Goal: Navigation & Orientation: Find specific page/section

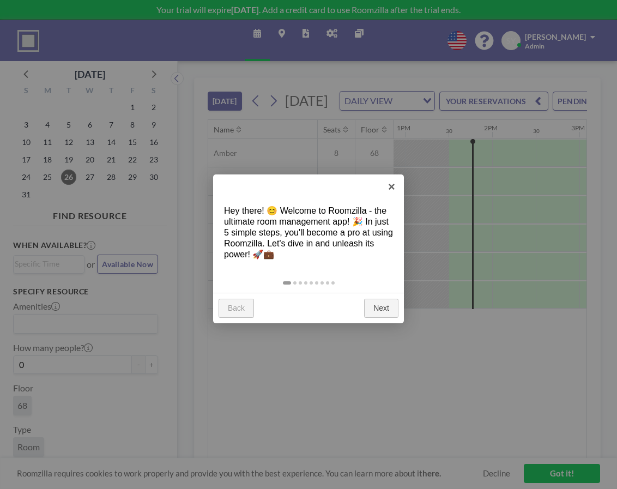
scroll to position [0, 1133]
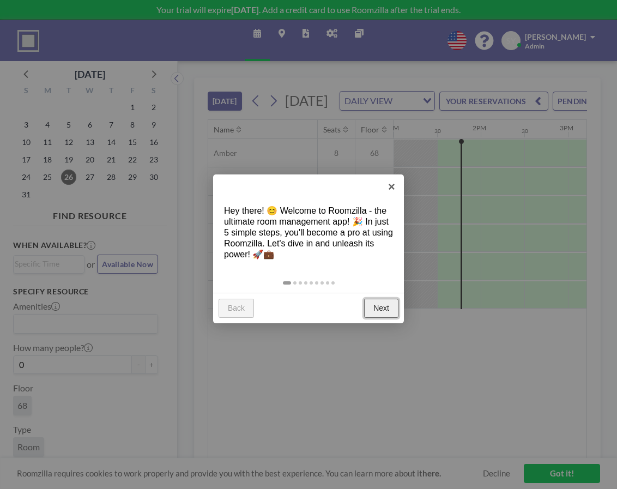
click at [384, 311] on link "Next" at bounding box center [381, 308] width 34 height 20
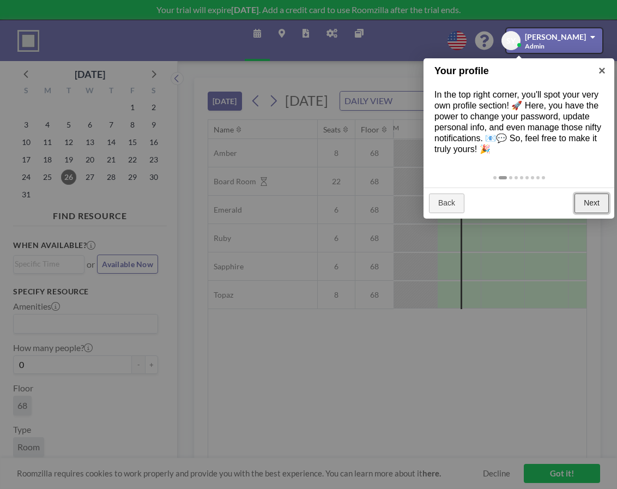
click at [585, 206] on link "Next" at bounding box center [591, 203] width 34 height 20
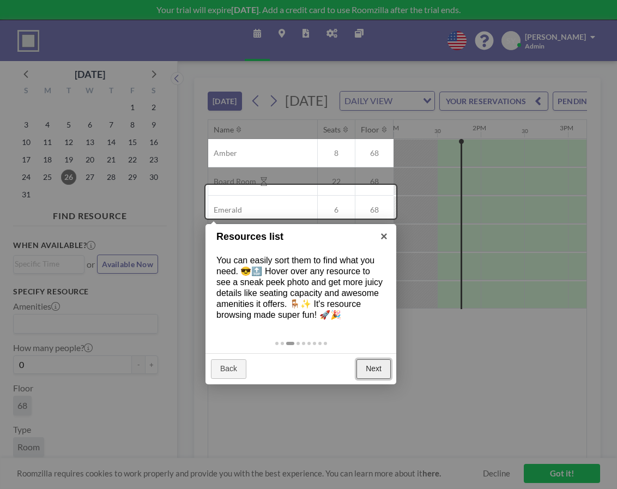
click at [370, 368] on link "Next" at bounding box center [373, 369] width 34 height 20
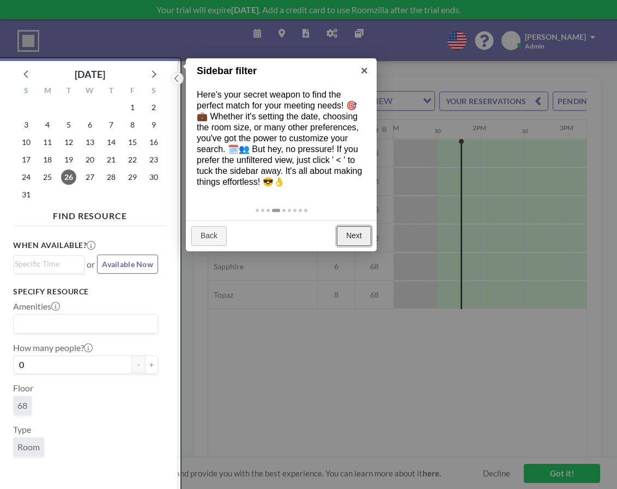
scroll to position [3, 0]
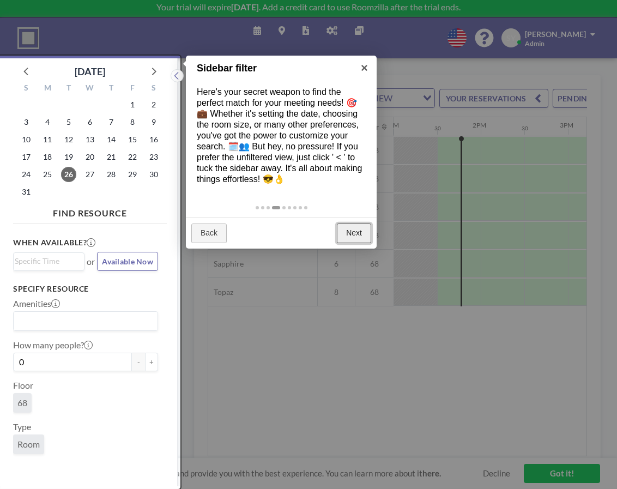
click at [350, 236] on link "Next" at bounding box center [354, 233] width 34 height 20
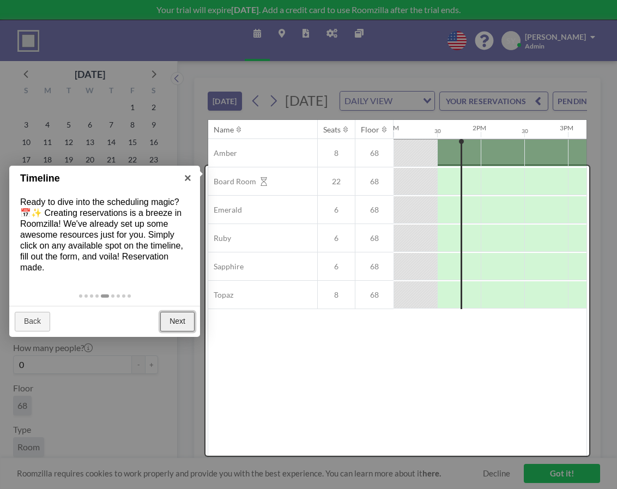
click at [172, 325] on link "Next" at bounding box center [177, 322] width 34 height 20
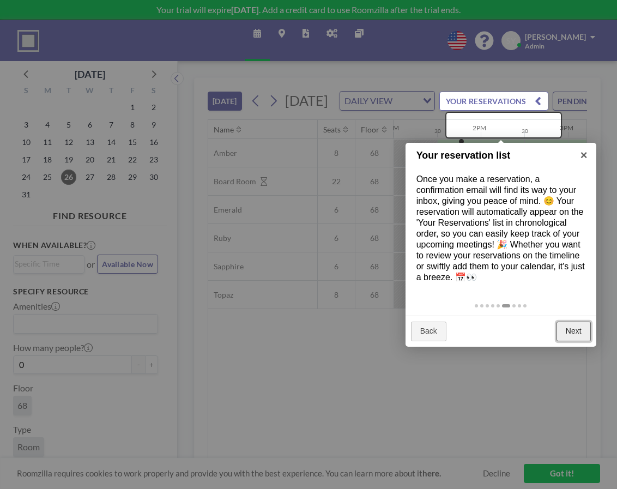
click at [576, 327] on link "Next" at bounding box center [573, 331] width 34 height 20
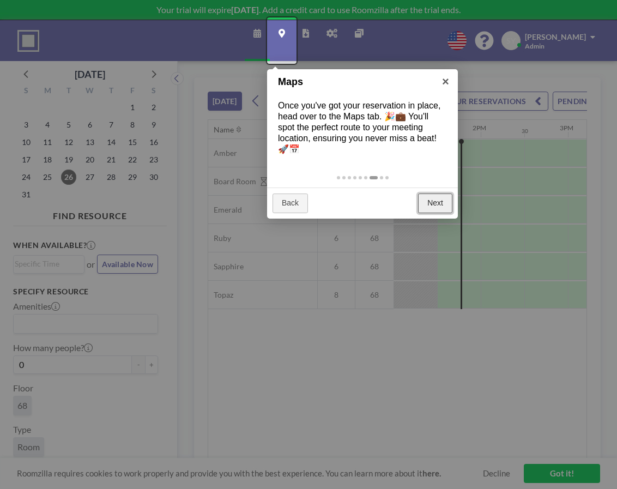
click at [437, 200] on link "Next" at bounding box center [435, 203] width 34 height 20
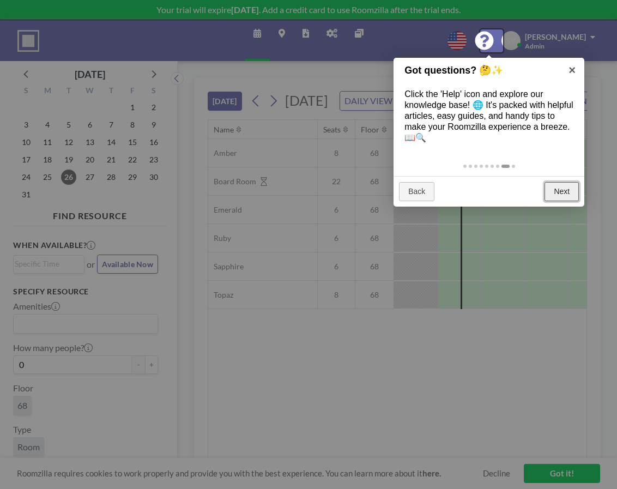
click at [551, 187] on link "Next" at bounding box center [561, 192] width 34 height 20
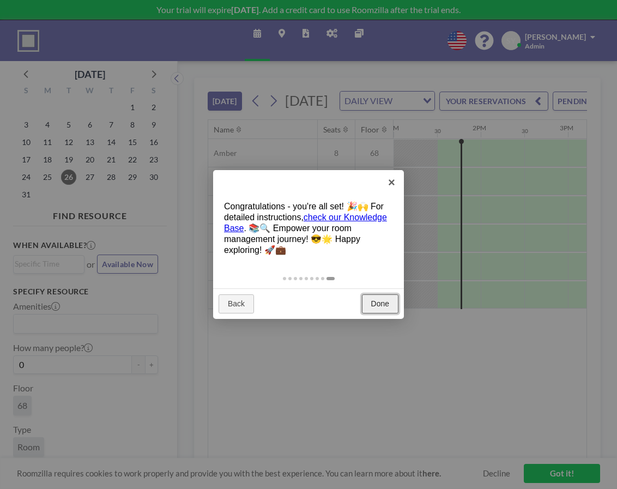
click at [386, 298] on link "Done" at bounding box center [380, 304] width 36 height 20
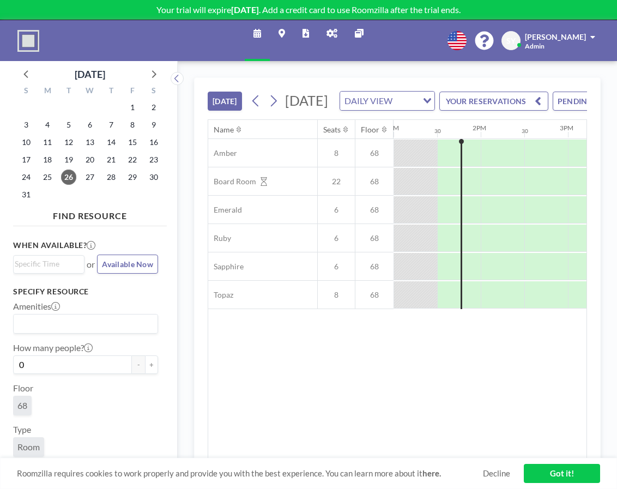
click at [288, 33] on link "Maps" at bounding box center [282, 40] width 24 height 41
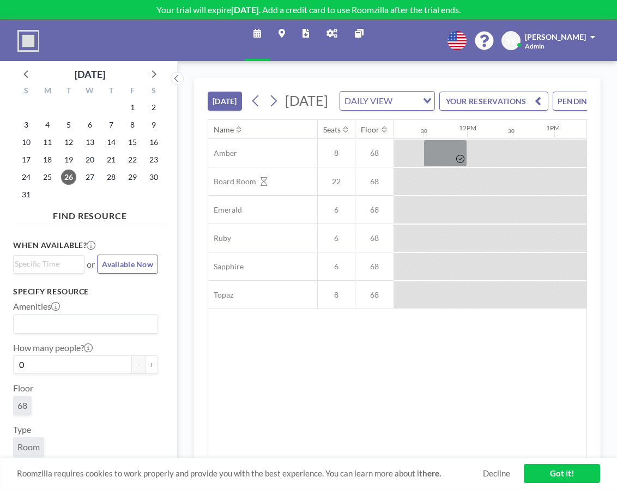
scroll to position [0, 1133]
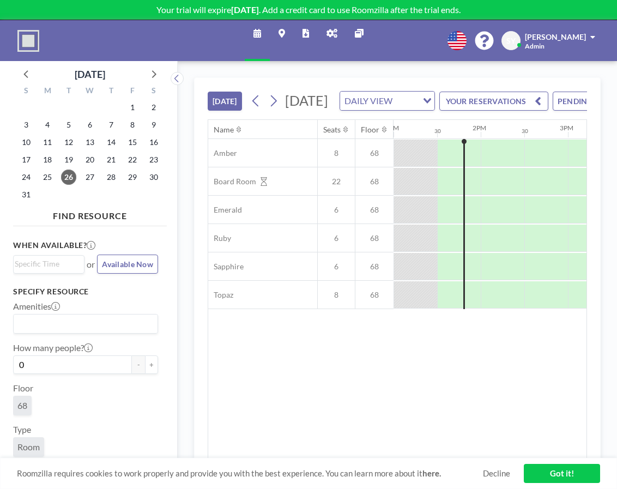
click at [574, 40] on span "[PERSON_NAME]" at bounding box center [554, 36] width 61 height 9
click at [562, 70] on span "Log out" at bounding box center [562, 74] width 25 height 11
